Goal: Transaction & Acquisition: Purchase product/service

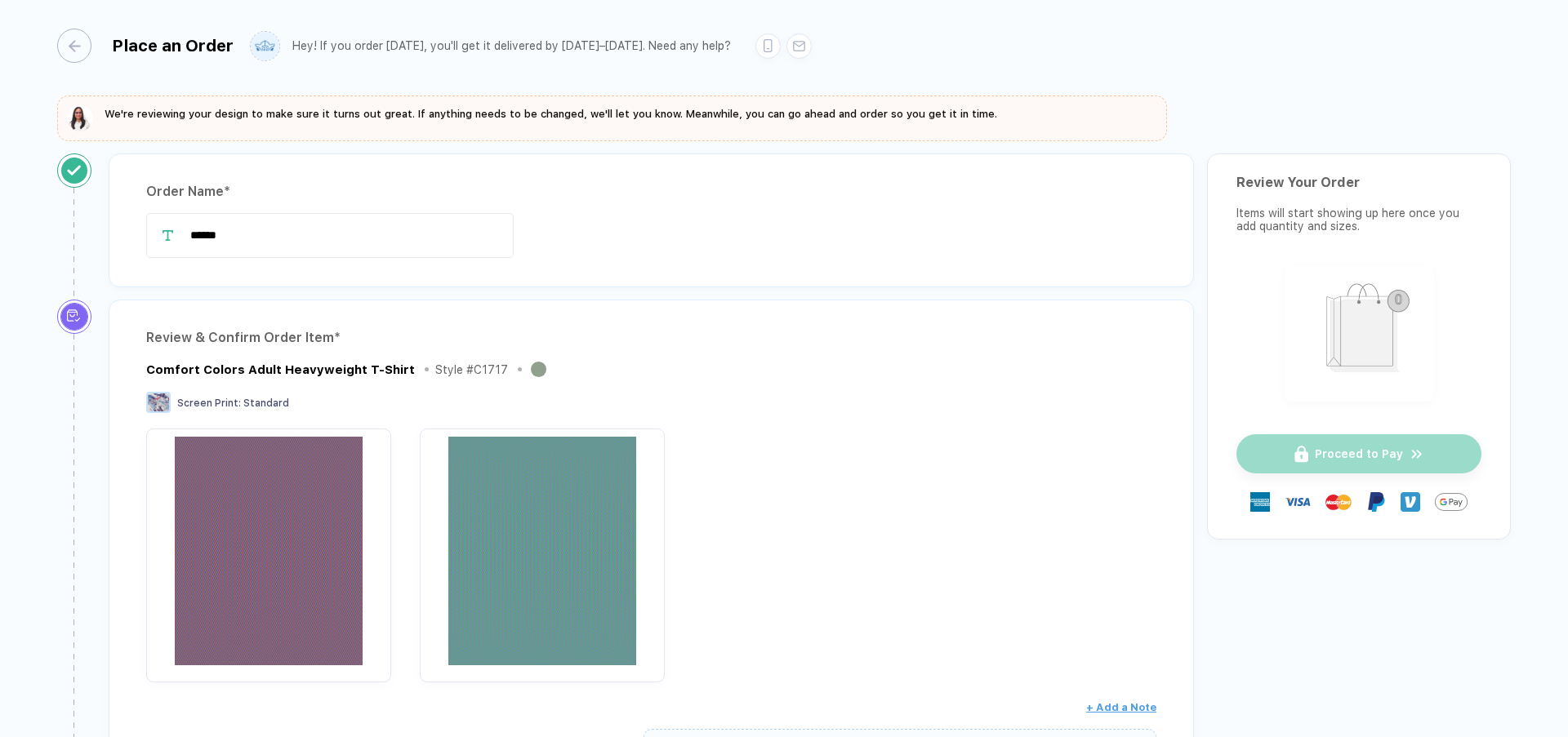
scroll to position [309, 0]
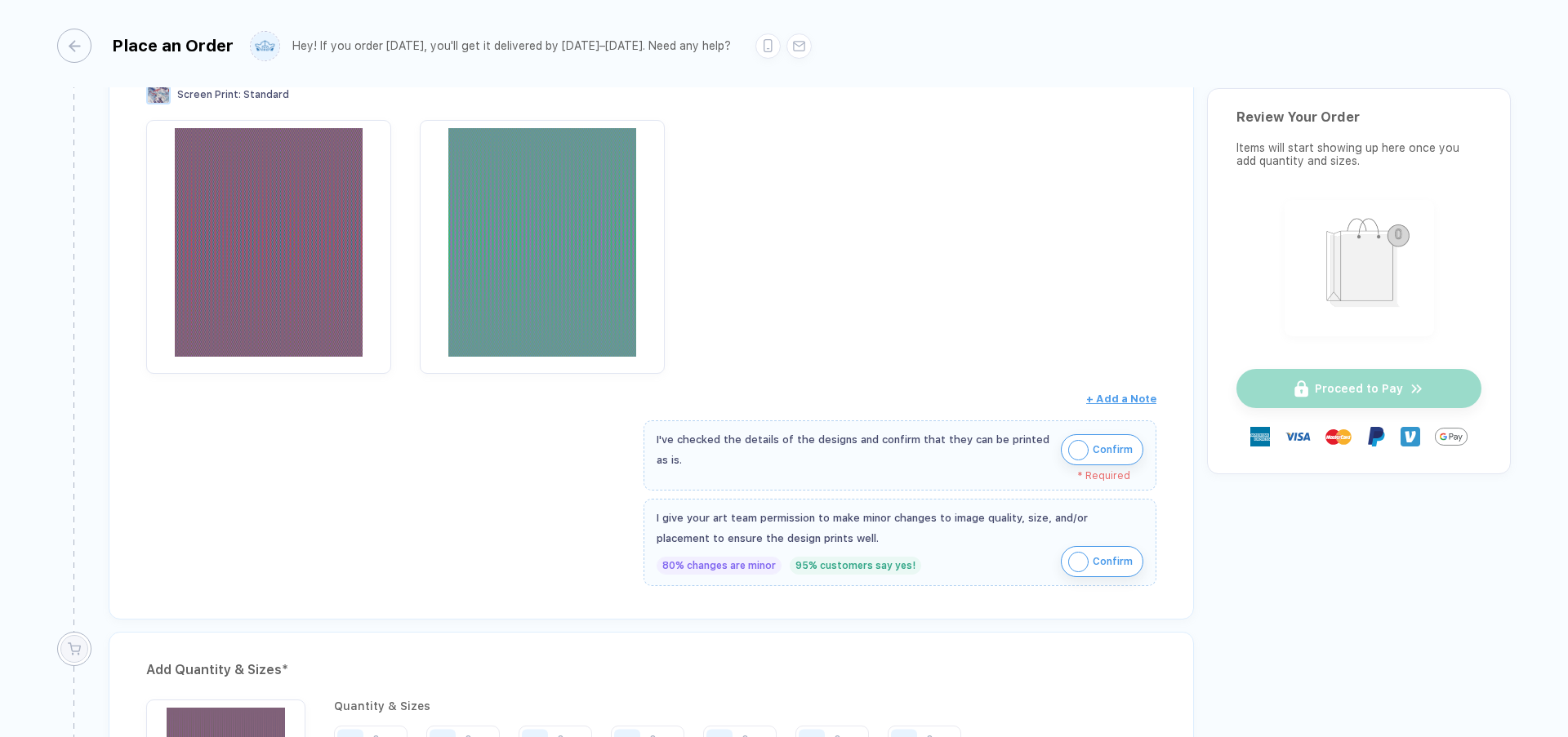
click at [1282, 408] on div "Proceed to Pay" at bounding box center [1359, 388] width 245 height 39
click at [1093, 463] on span "Confirm" at bounding box center [1112, 450] width 40 height 26
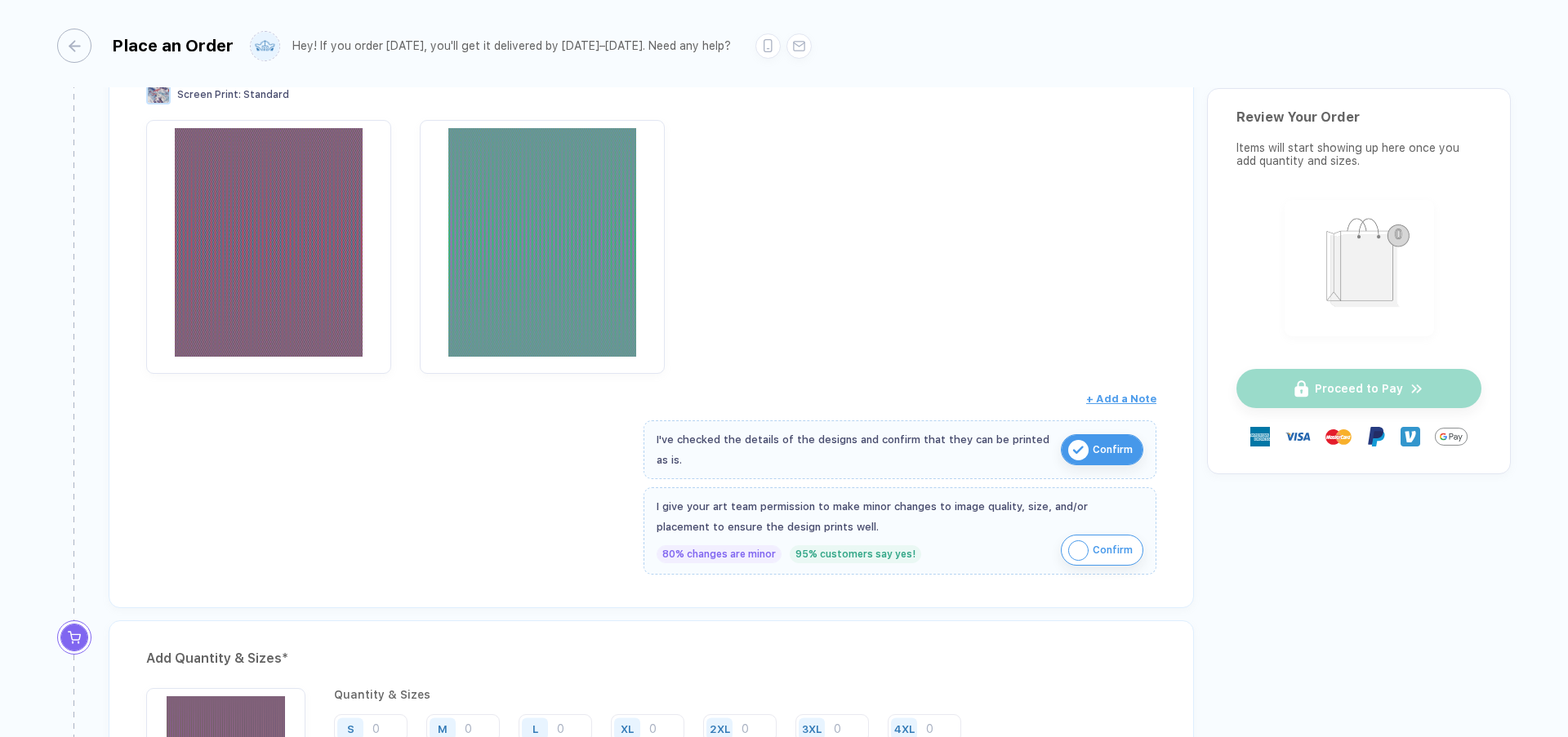
click at [1093, 560] on span "Confirm" at bounding box center [1112, 550] width 40 height 26
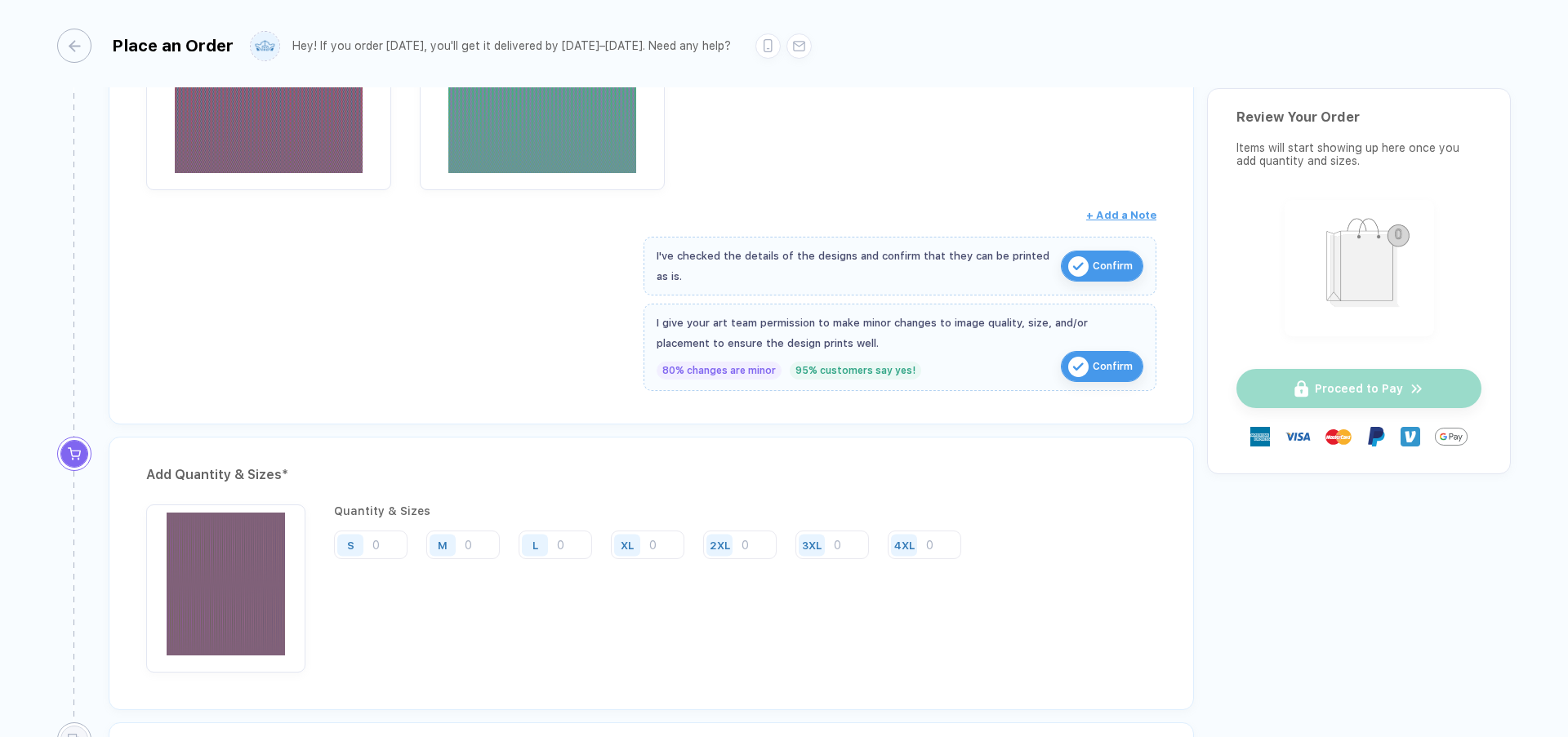
scroll to position [823, 0]
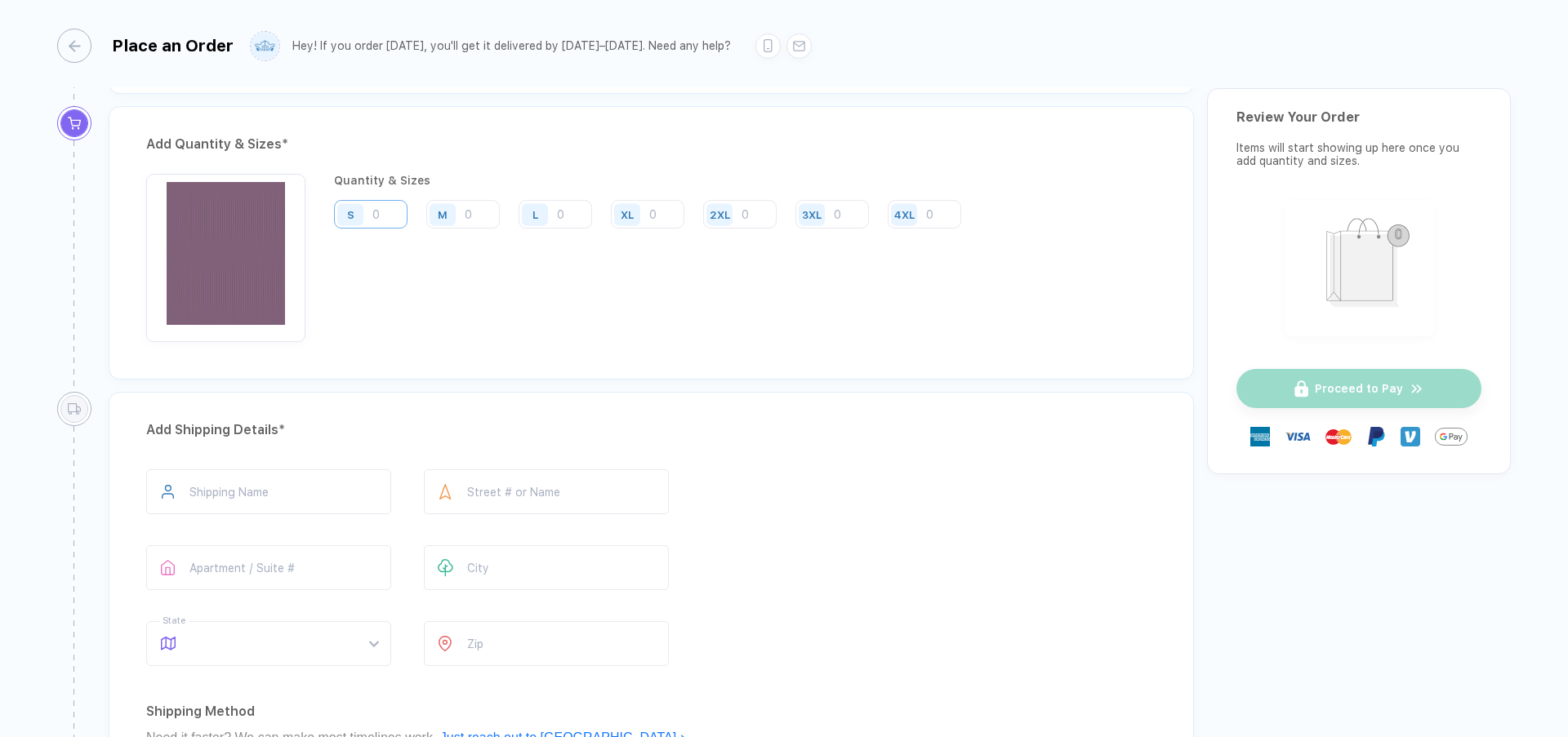
click at [388, 229] on input "number" at bounding box center [371, 214] width 74 height 29
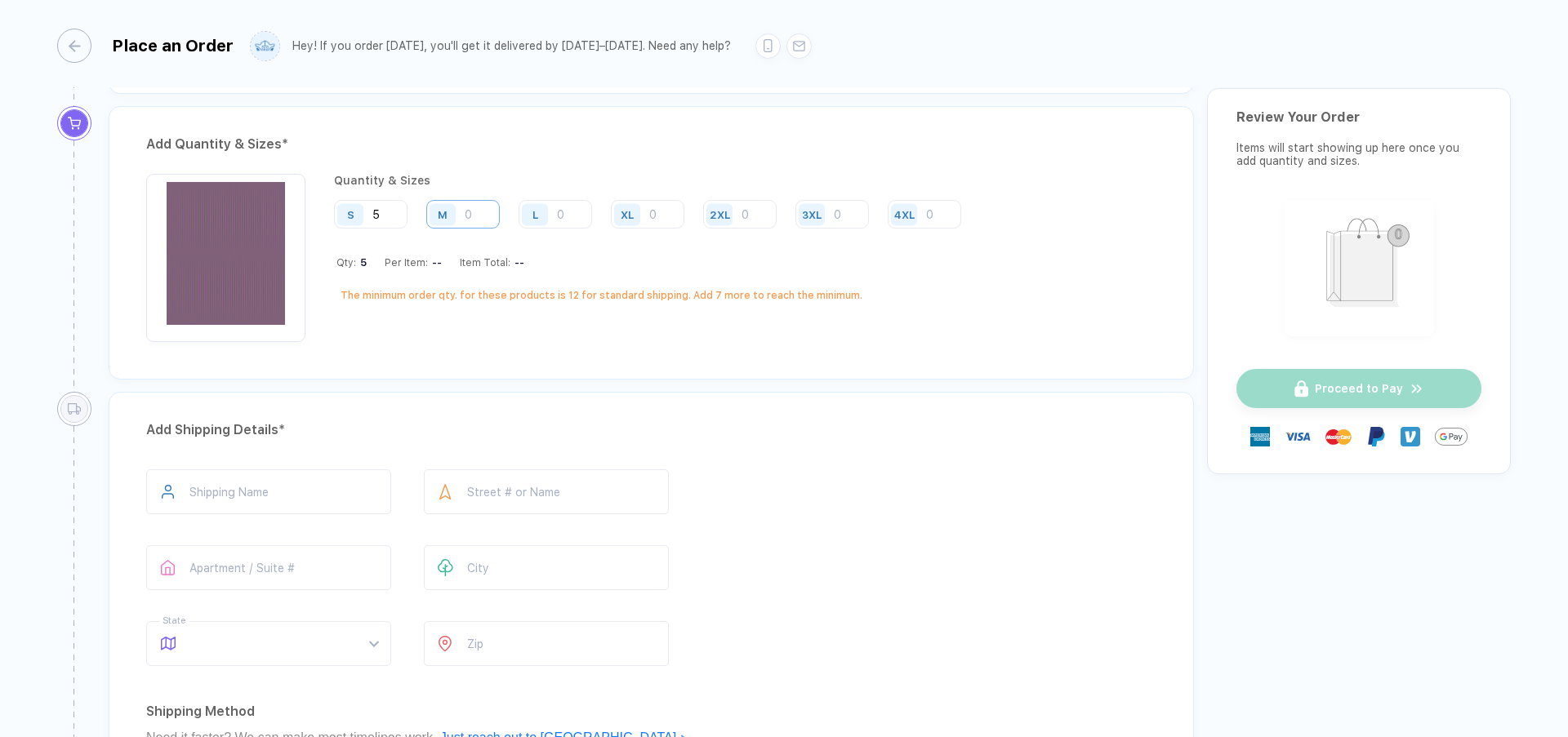
type input "5"
drag, startPoint x: 482, startPoint y: 242, endPoint x: 506, endPoint y: 242, distance: 24.0
click at [482, 229] on input "number" at bounding box center [463, 214] width 74 height 29
type input "5"
click at [363, 225] on div "L" at bounding box center [350, 214] width 26 height 22
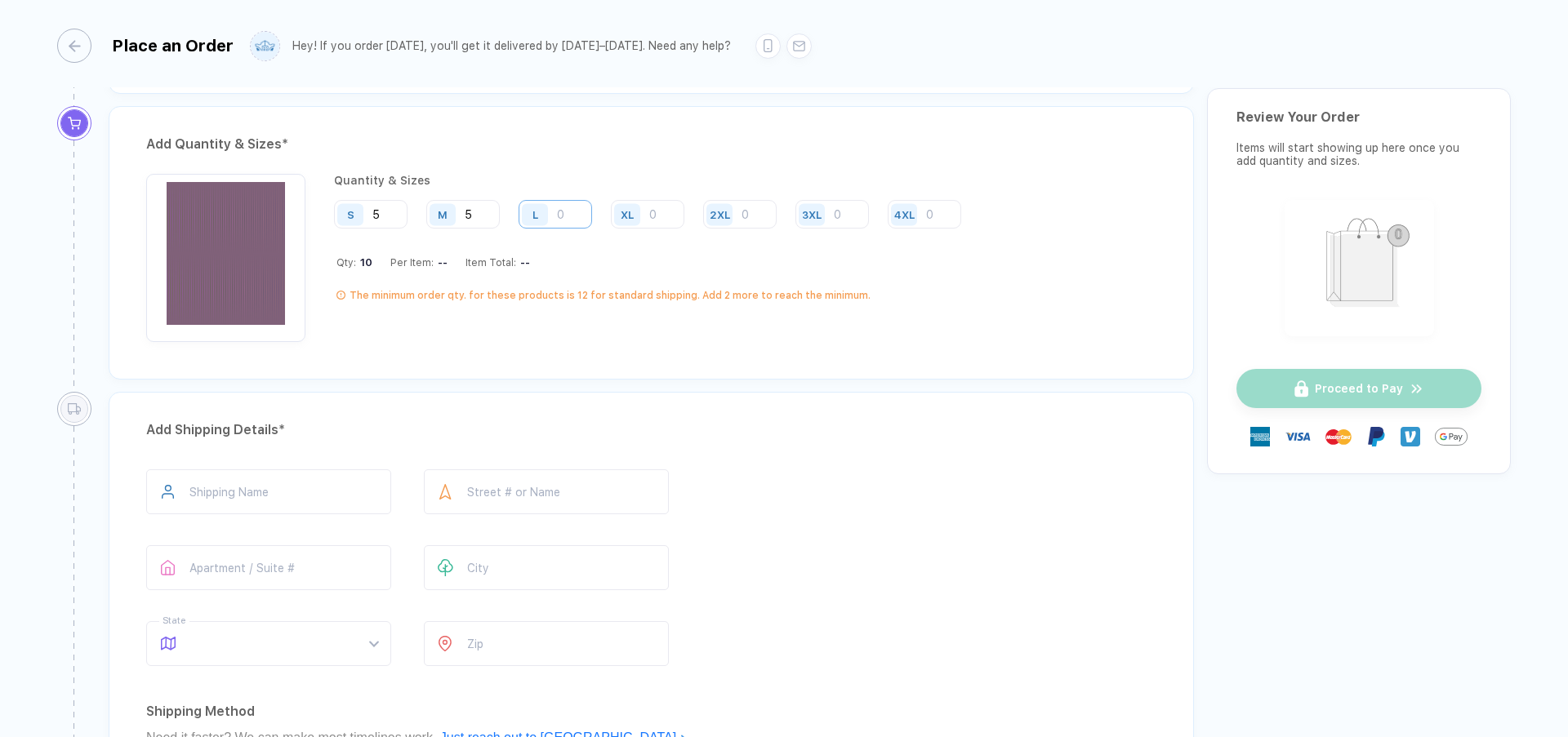
click at [592, 229] on input "number" at bounding box center [555, 214] width 74 height 29
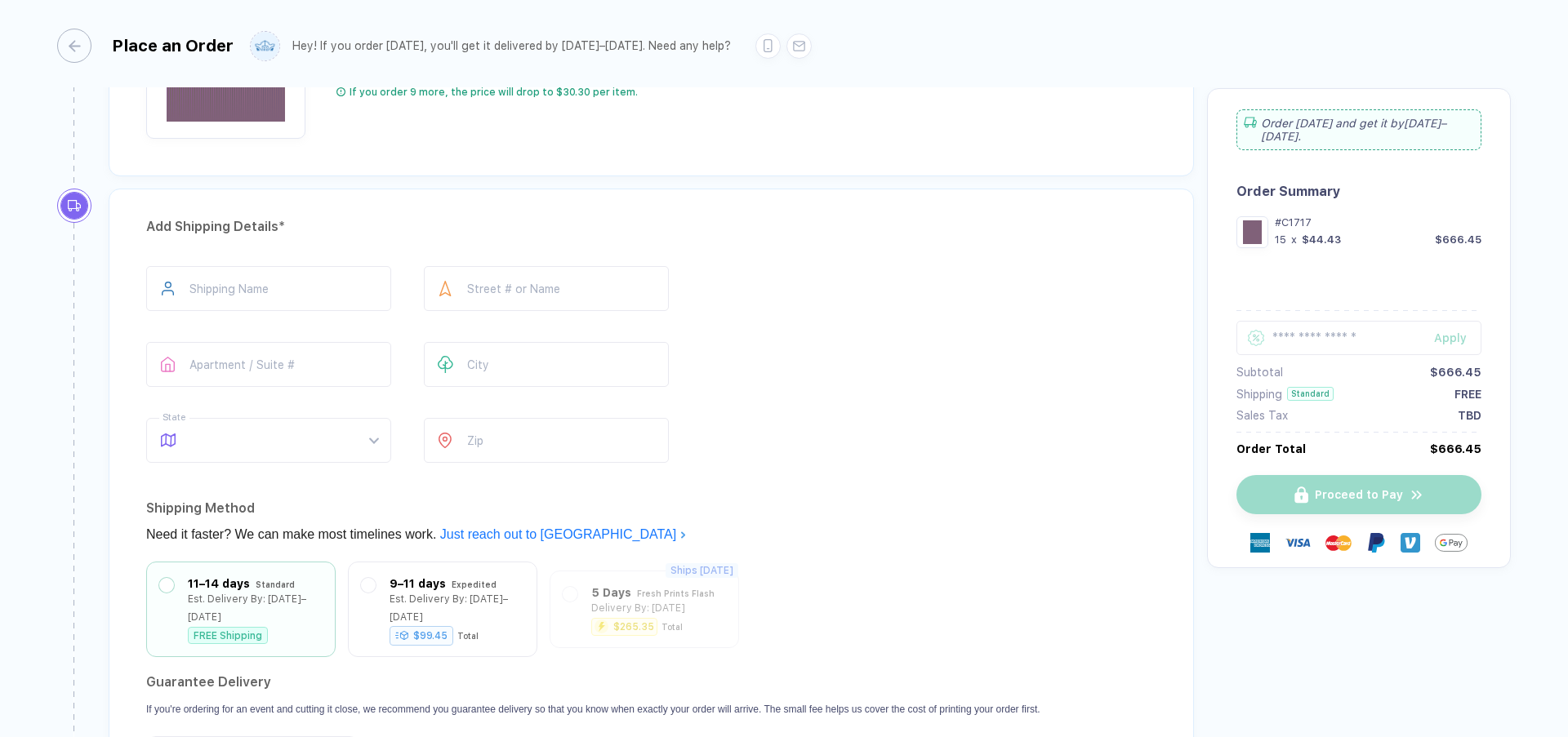
scroll to position [1028, 0]
type input "5"
click at [292, 309] on input "text" at bounding box center [269, 286] width 245 height 45
type input "**********"
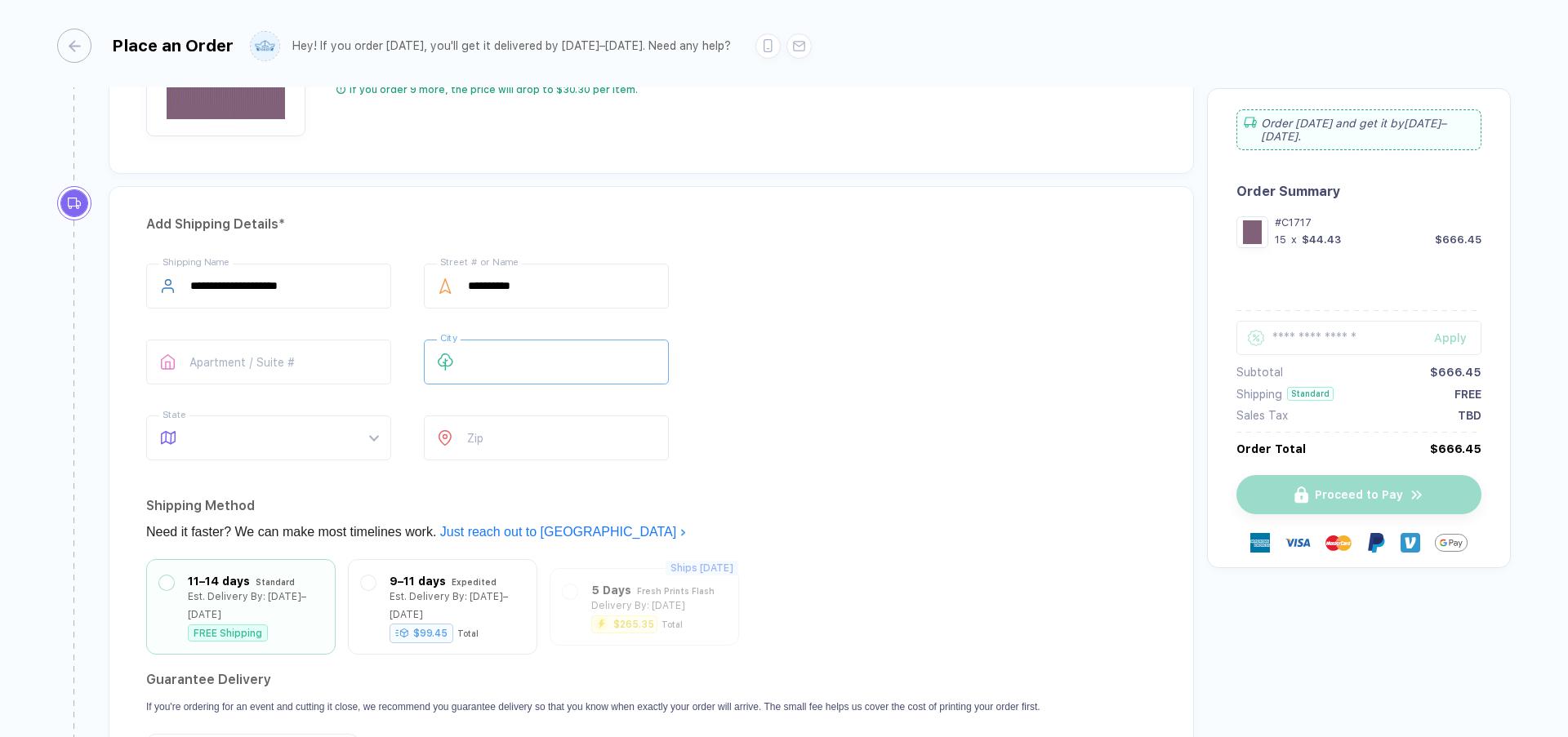
click at [528, 384] on input "text" at bounding box center [546, 362] width 245 height 45
type input "*****"
click at [345, 384] on input "text" at bounding box center [269, 362] width 245 height 45
click at [292, 460] on span at bounding box center [284, 437] width 188 height 43
type input "**"
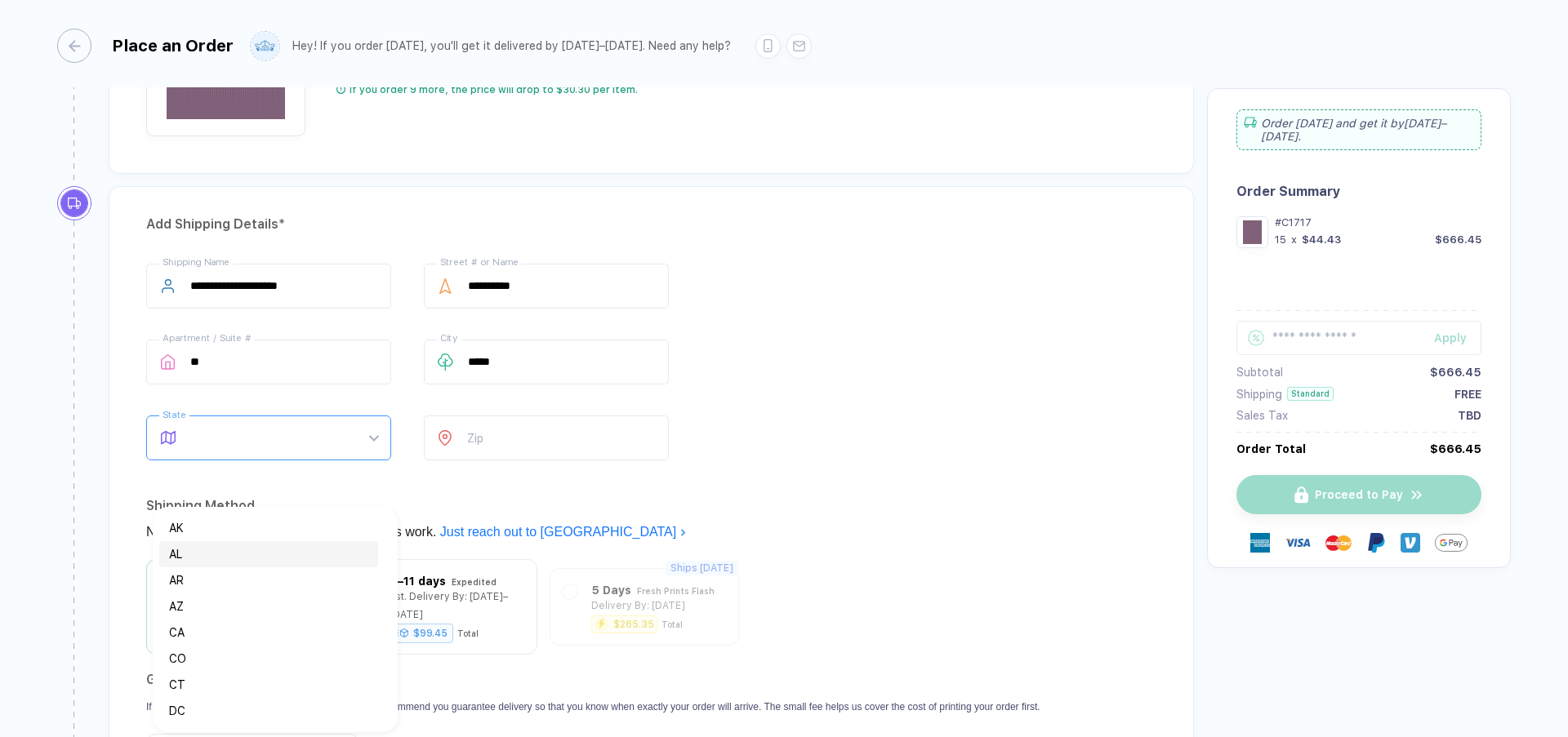
click at [219, 558] on div "AL" at bounding box center [269, 554] width 199 height 18
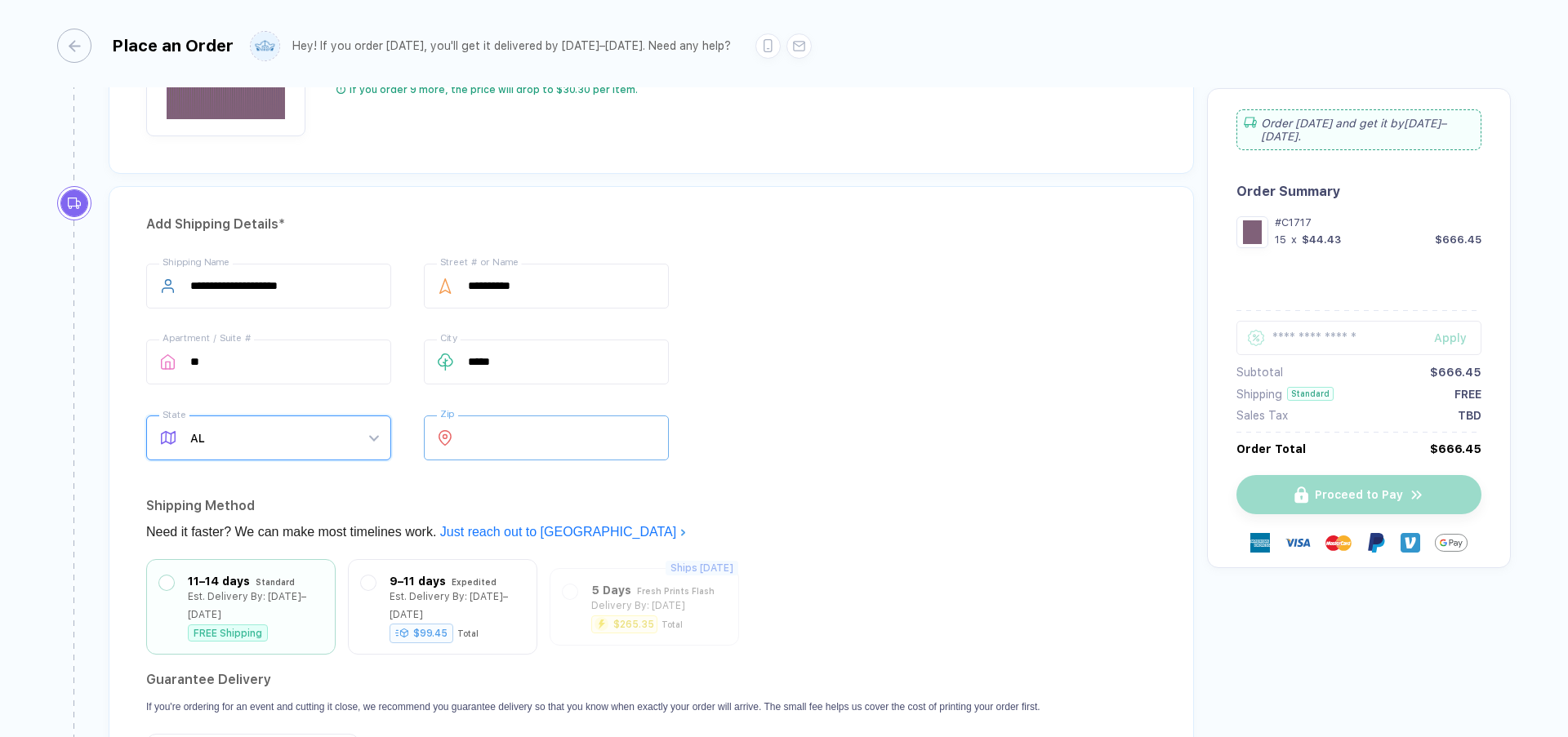
click at [597, 460] on input "number" at bounding box center [546, 437] width 245 height 45
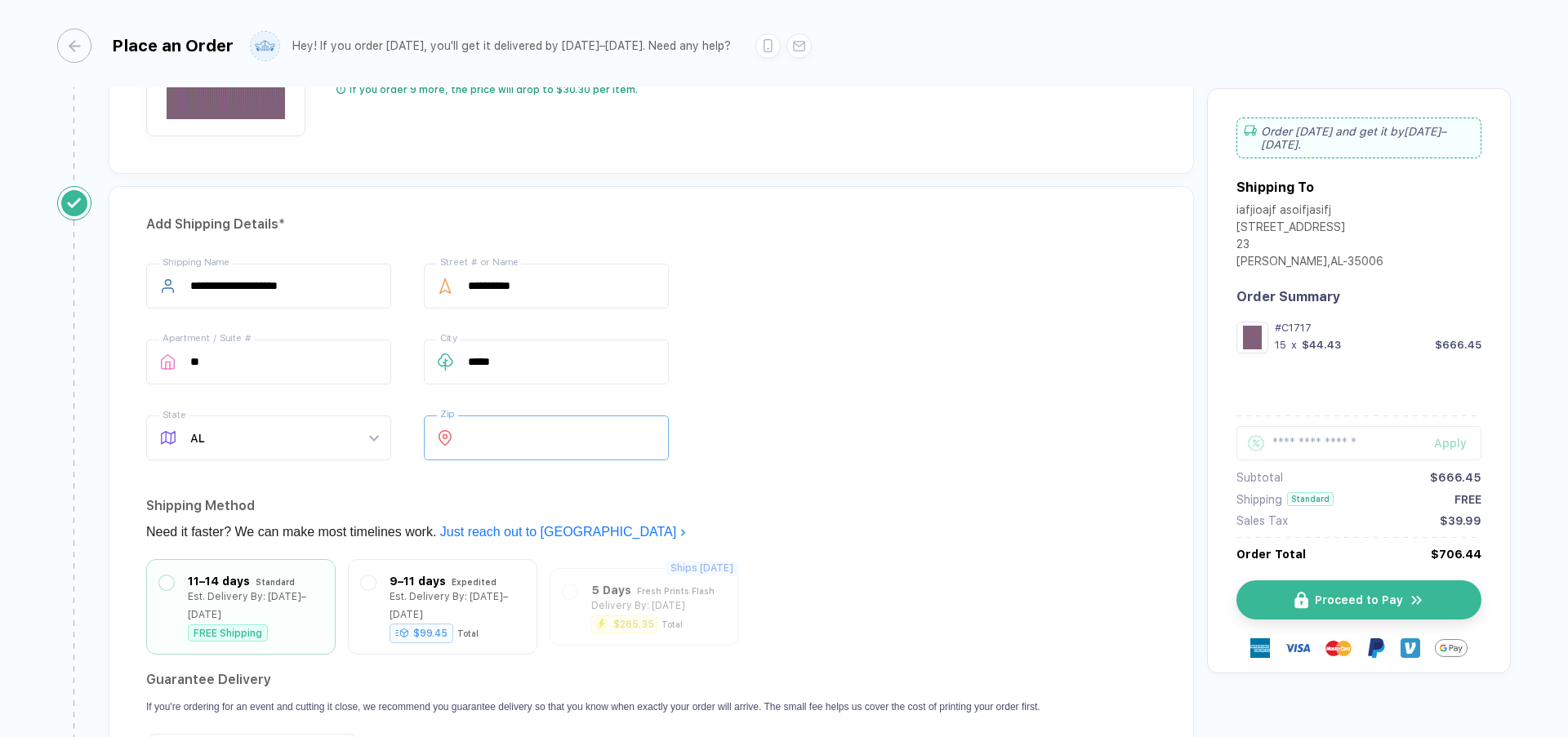
type input "*****"
click at [981, 313] on div "**********" at bounding box center [651, 365] width 1010 height 203
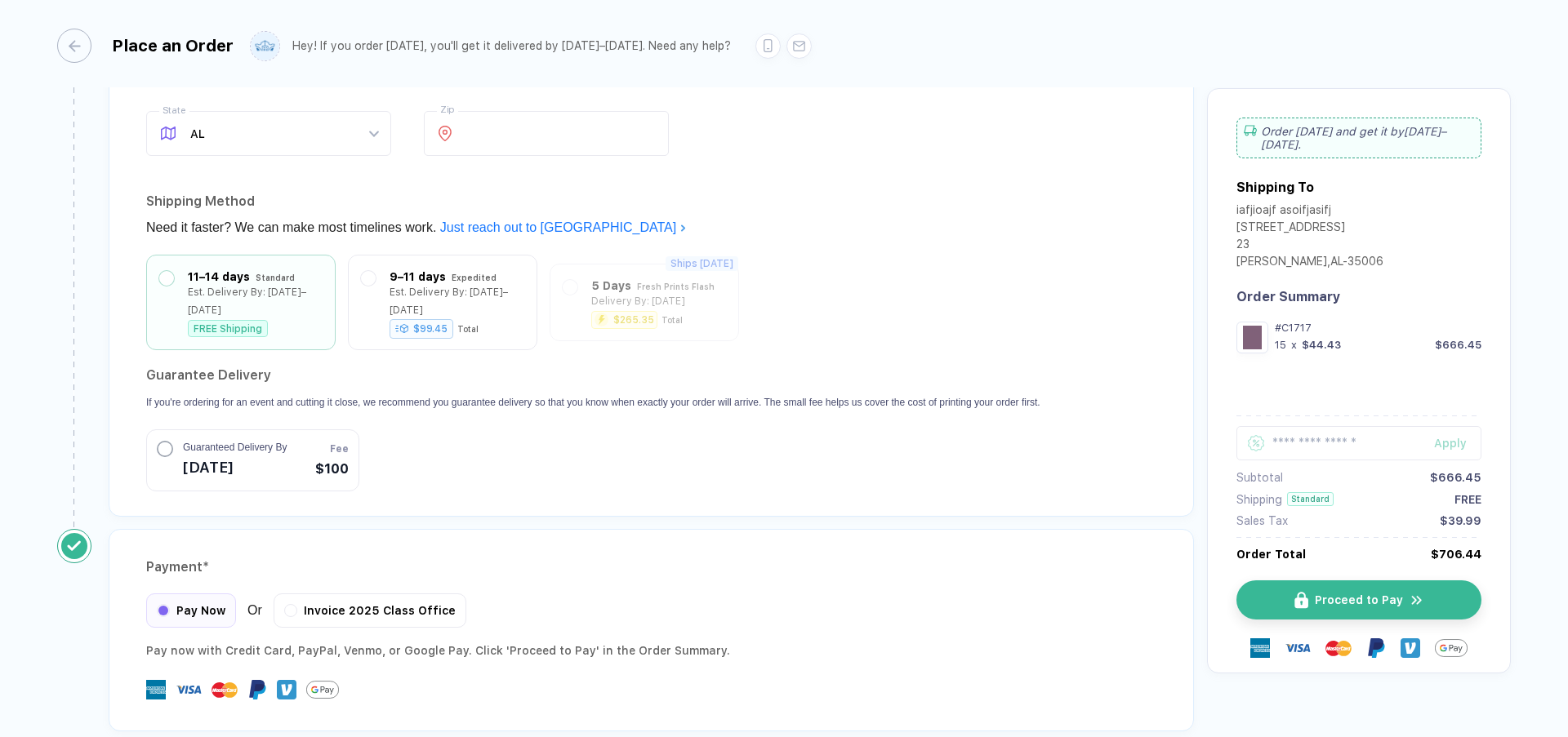
scroll to position [1337, 0]
click at [274, 475] on span "[DATE]" at bounding box center [234, 462] width 104 height 26
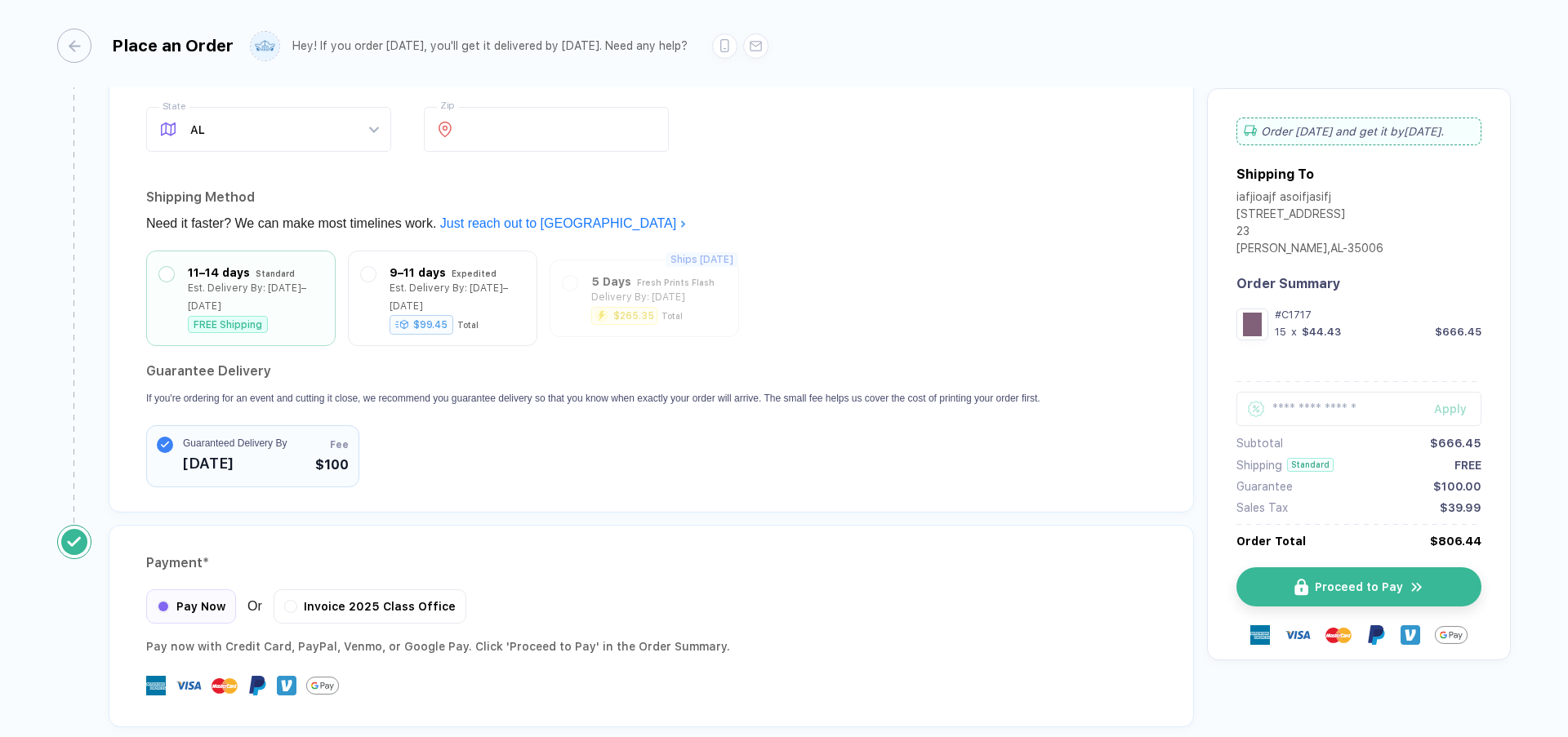
scroll to position [1490, 0]
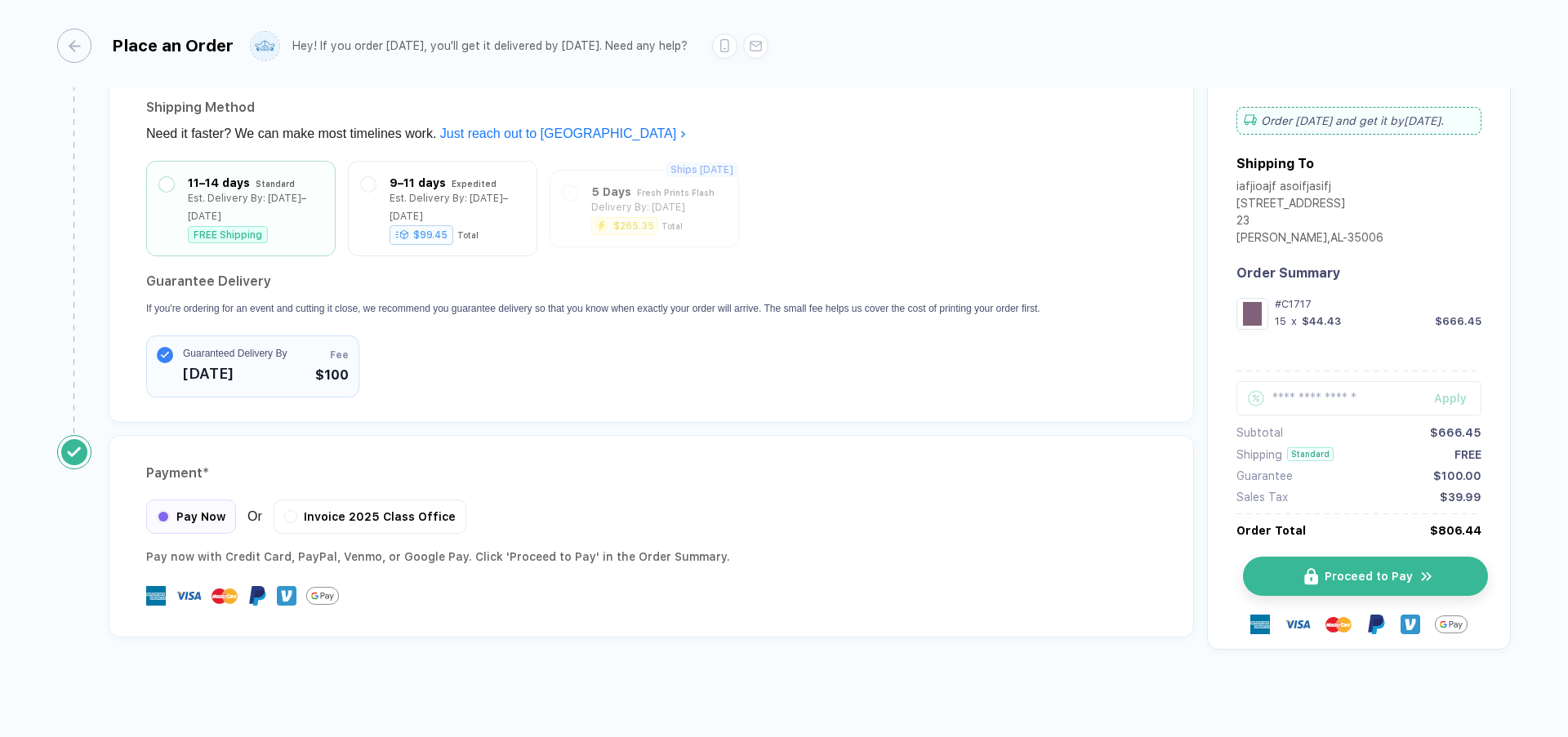
click at [1356, 576] on span "Proceed to Pay" at bounding box center [1369, 576] width 88 height 13
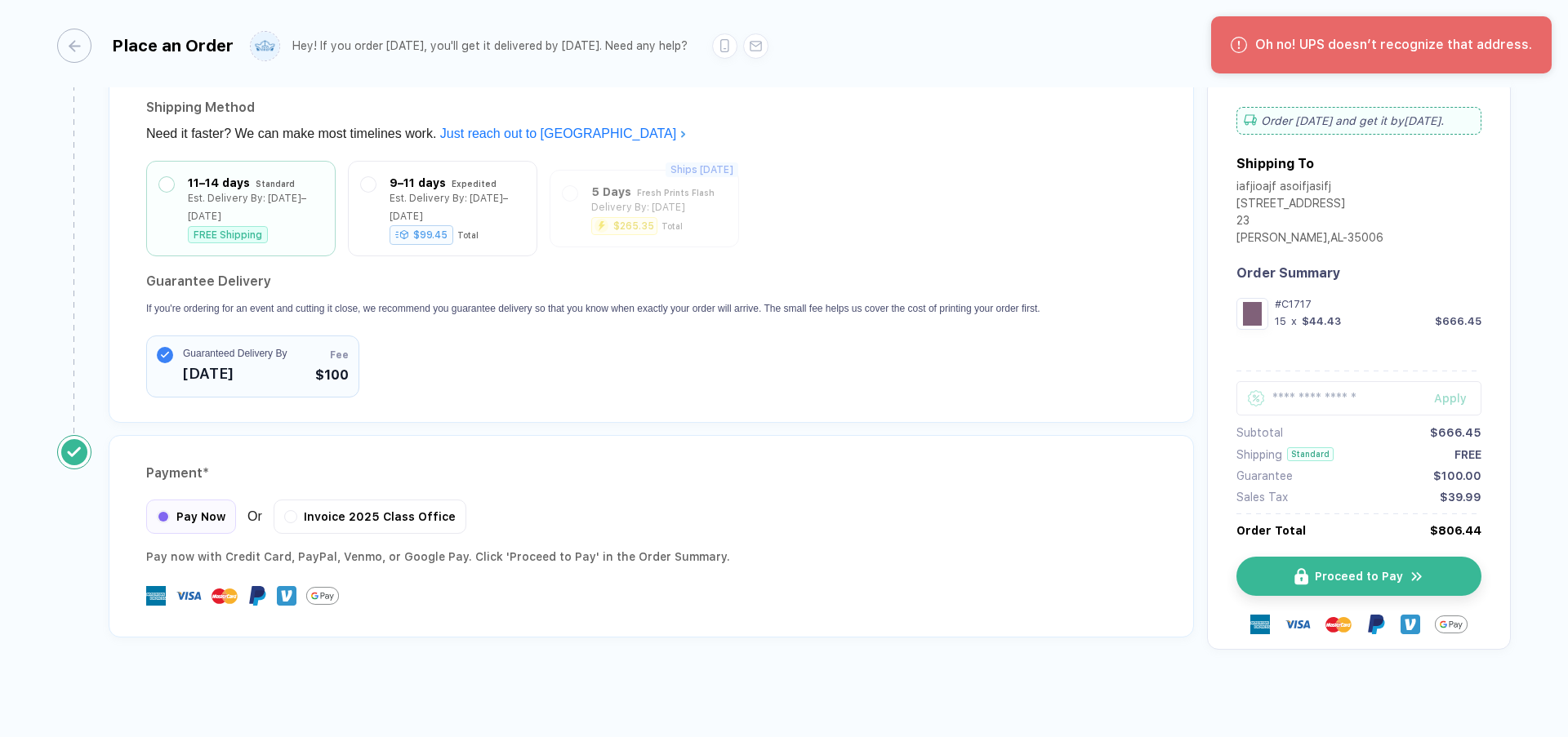
scroll to position [975, 0]
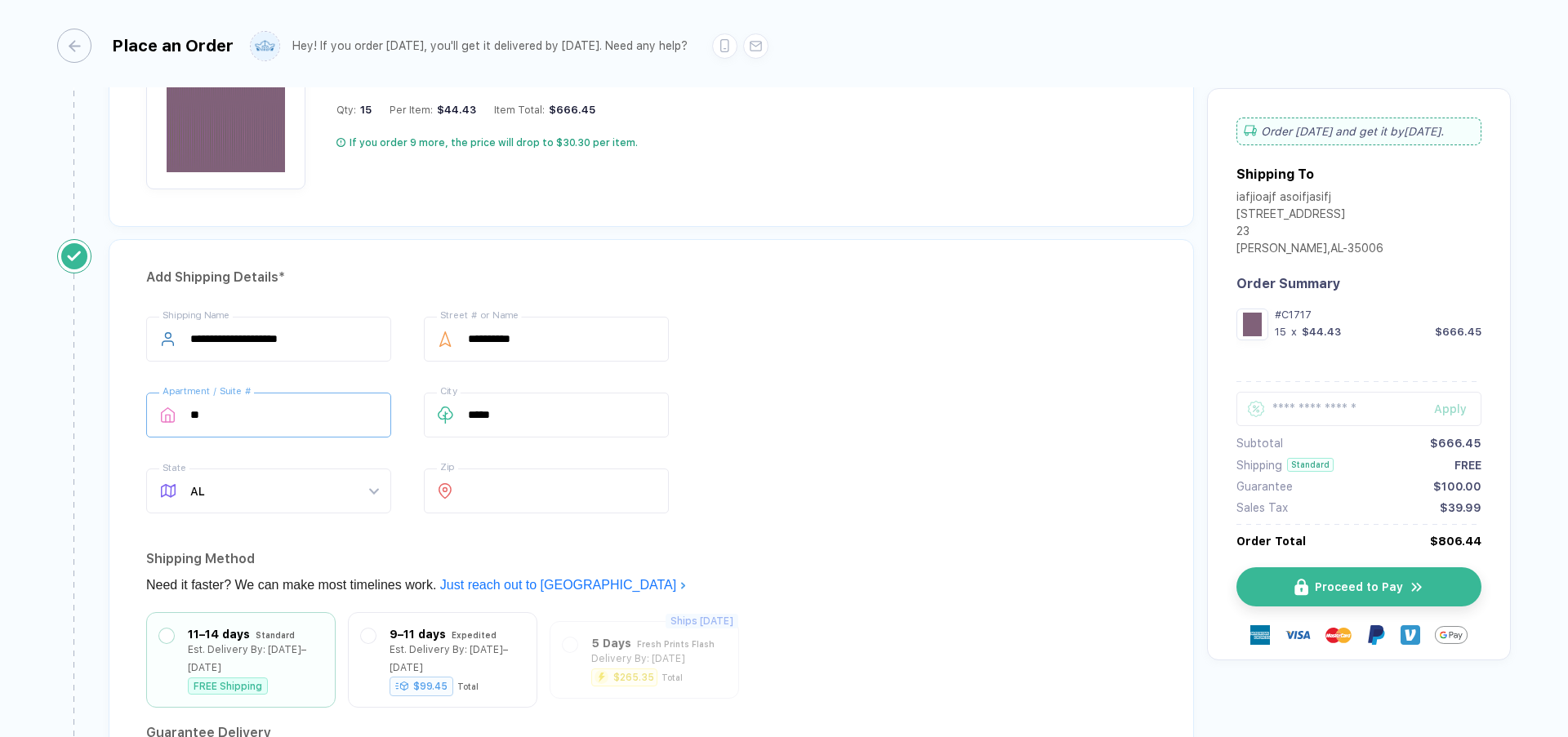
click at [327, 437] on input "**" at bounding box center [269, 415] width 245 height 45
click at [825, 367] on div "**********" at bounding box center [651, 418] width 1010 height 203
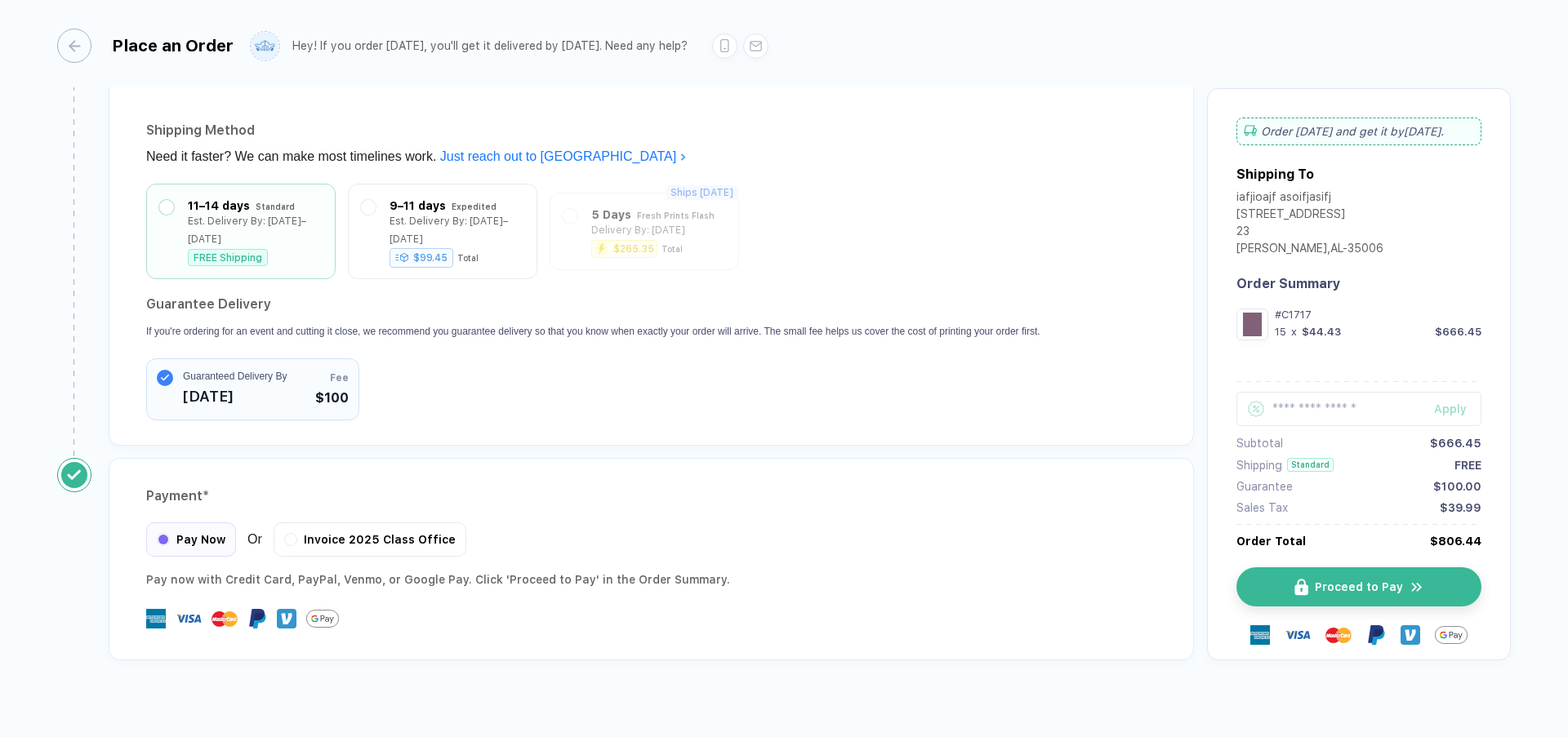
scroll to position [1490, 0]
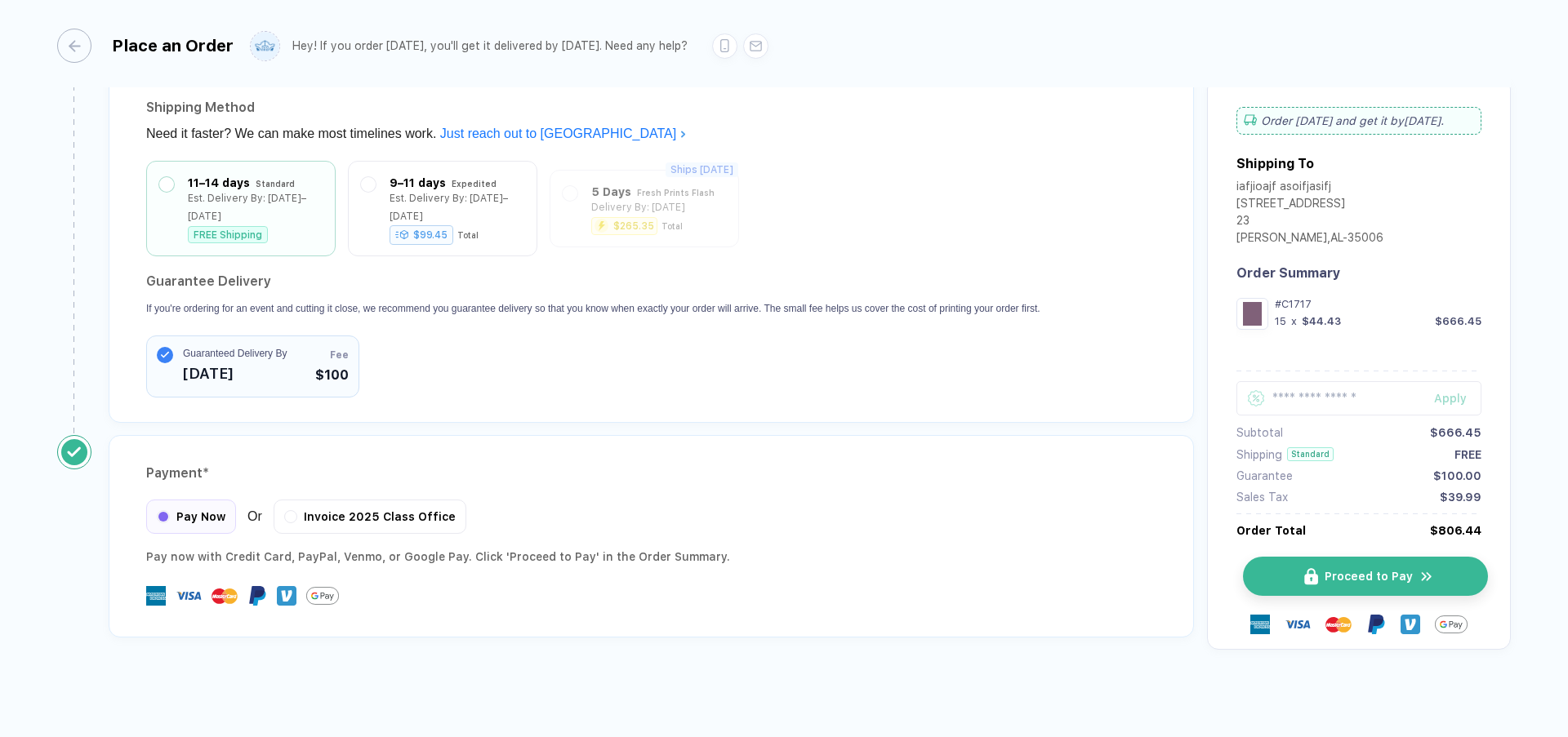
click at [1308, 565] on button "Proceed to Pay" at bounding box center [1365, 576] width 245 height 39
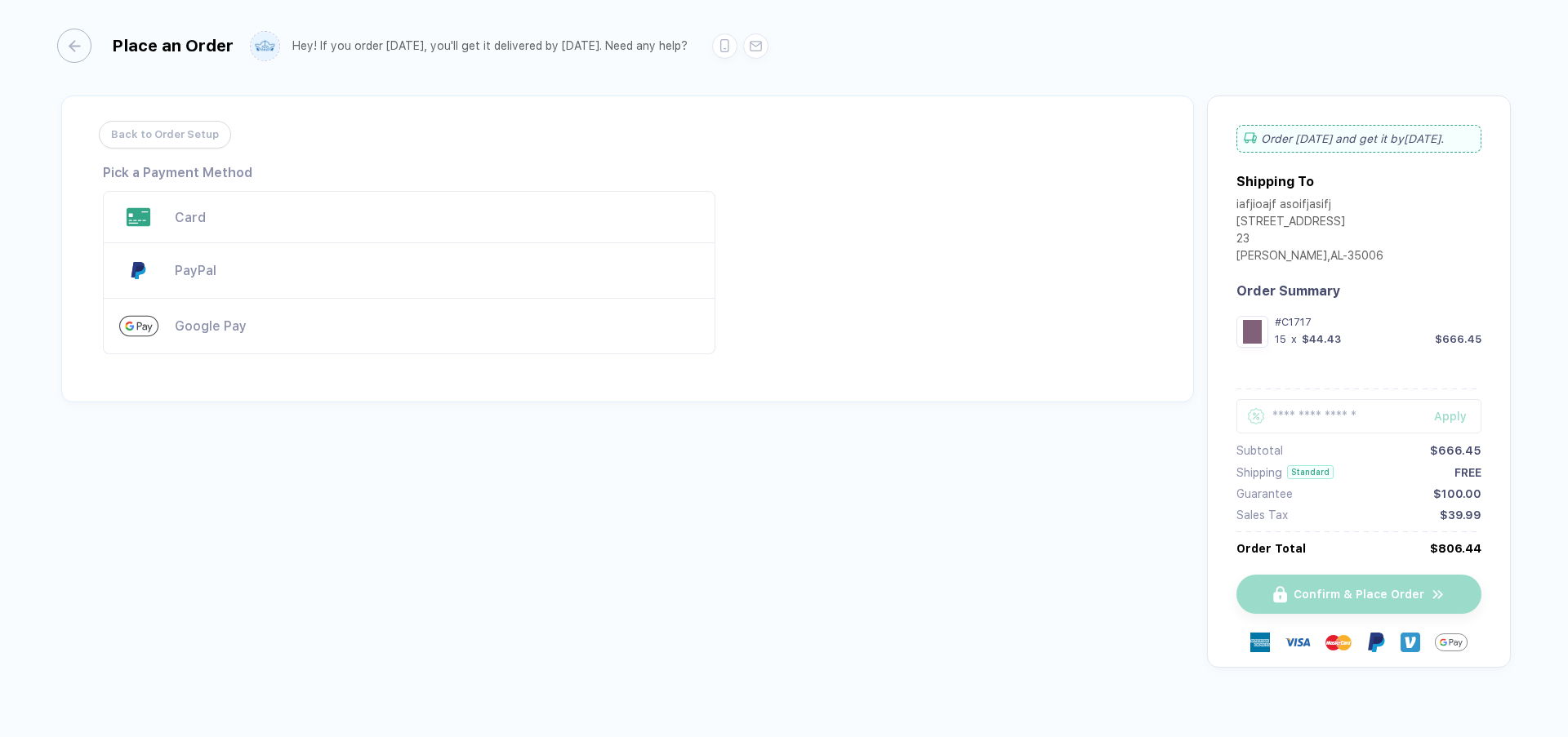
click at [297, 224] on div "Card" at bounding box center [437, 217] width 524 height 16
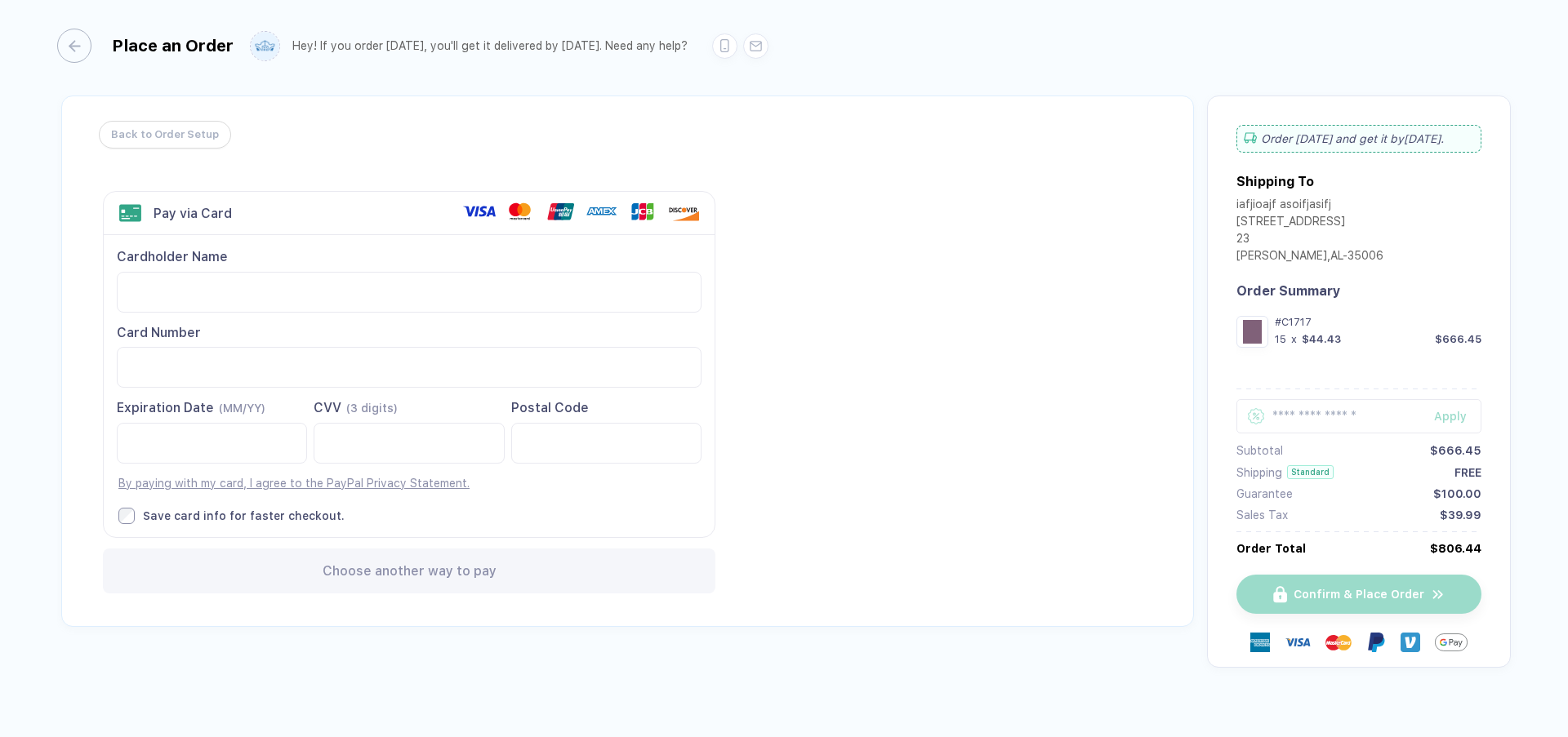
click at [918, 317] on div "Back to Order Setup Visa MasterCard Union Pay American Express JCB Discover Din…" at bounding box center [627, 361] width 1133 height 531
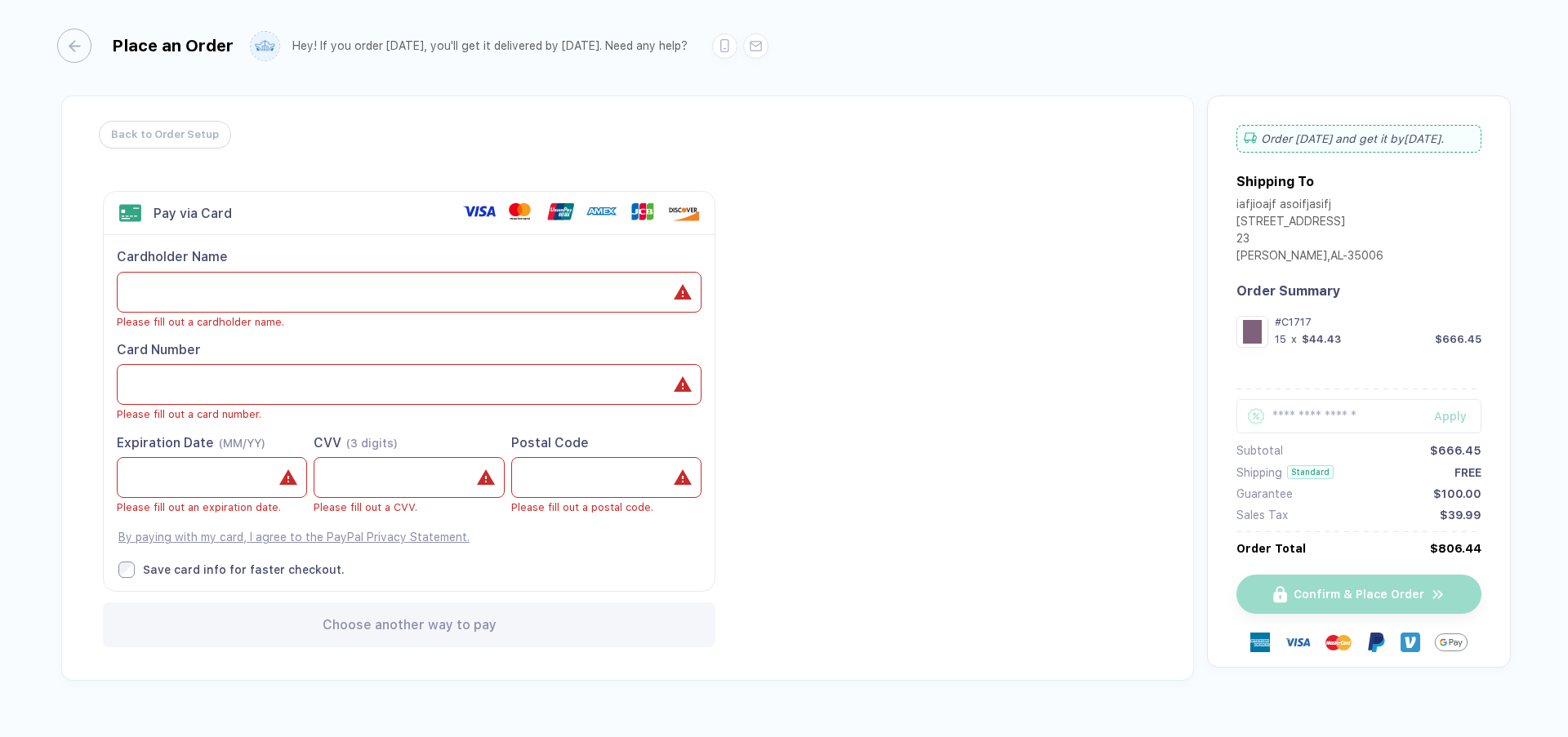
click at [756, 93] on div "Place an Order Hey! If you order [DATE], you'll get it delivered by [DATE]. Nee…" at bounding box center [784, 370] width 1568 height 739
